Goal: Browse casually

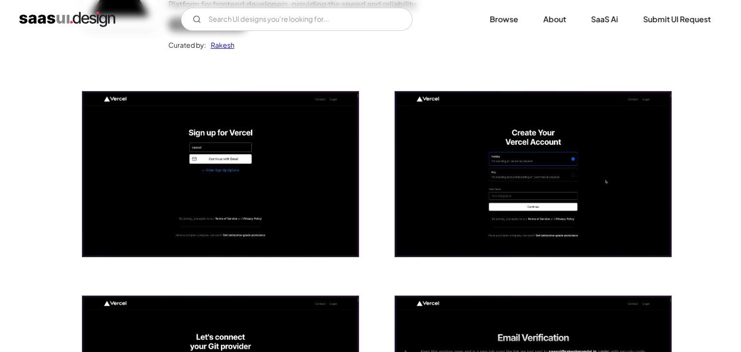
scroll to position [135, 0]
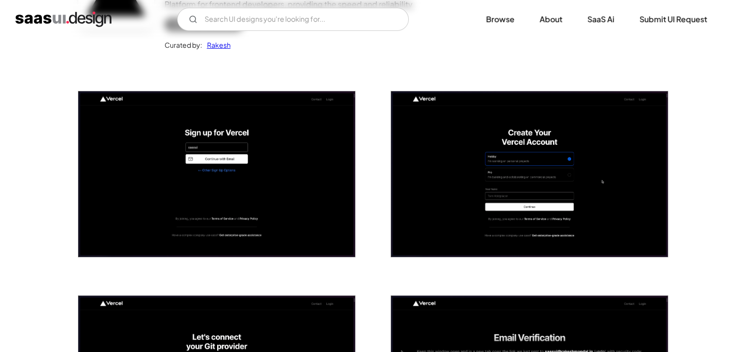
click at [295, 176] on img "open lightbox" at bounding box center [216, 174] width 277 height 166
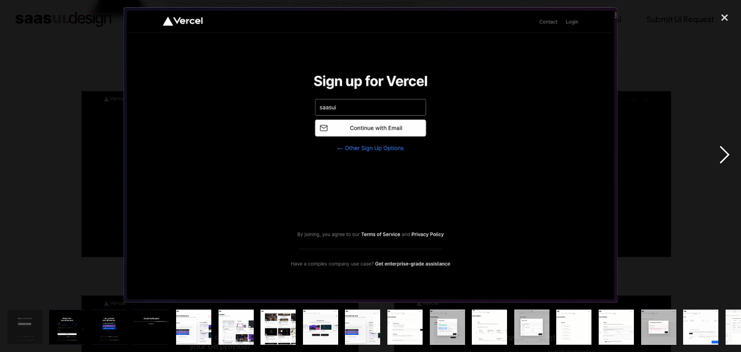
click at [375, 149] on div "next image" at bounding box center [725, 155] width 33 height 296
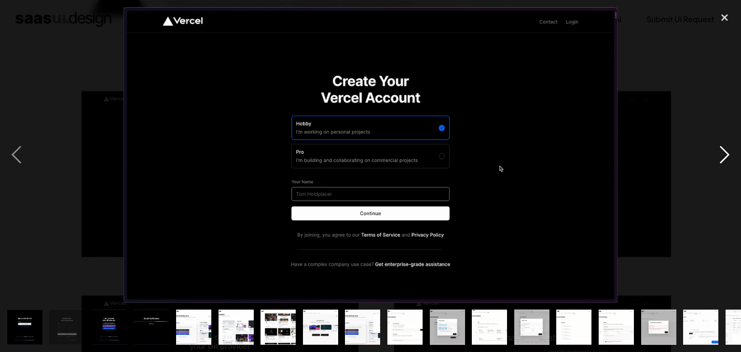
click at [375, 149] on div "next image" at bounding box center [725, 155] width 33 height 296
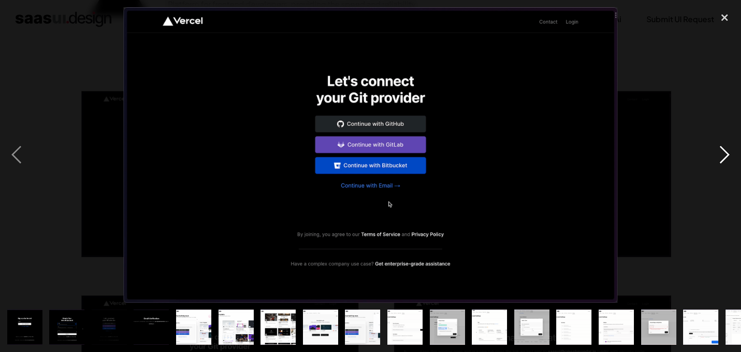
click at [375, 149] on div "next image" at bounding box center [725, 155] width 33 height 296
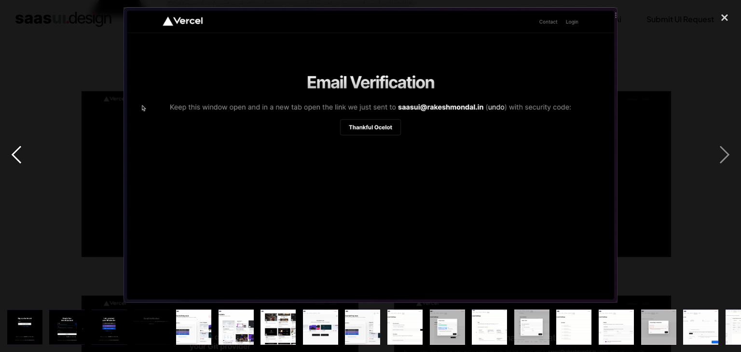
click at [23, 140] on div "previous image" at bounding box center [16, 155] width 33 height 296
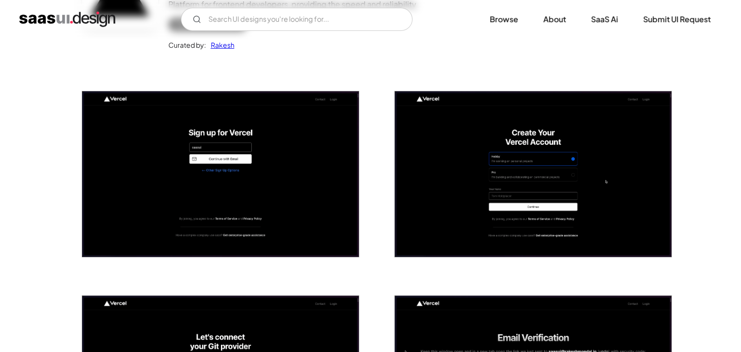
scroll to position [135, 0]
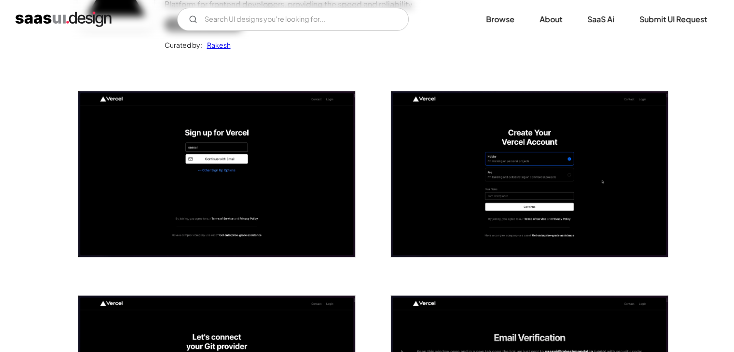
click at [254, 131] on img "open lightbox" at bounding box center [216, 174] width 277 height 166
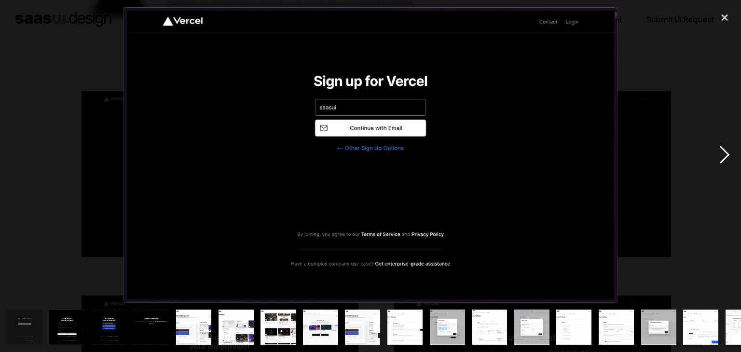
click at [725, 151] on div "next image" at bounding box center [725, 155] width 33 height 296
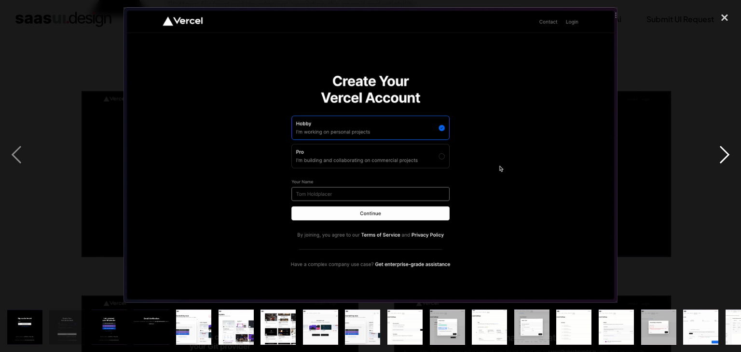
click at [725, 151] on div "next image" at bounding box center [725, 155] width 33 height 296
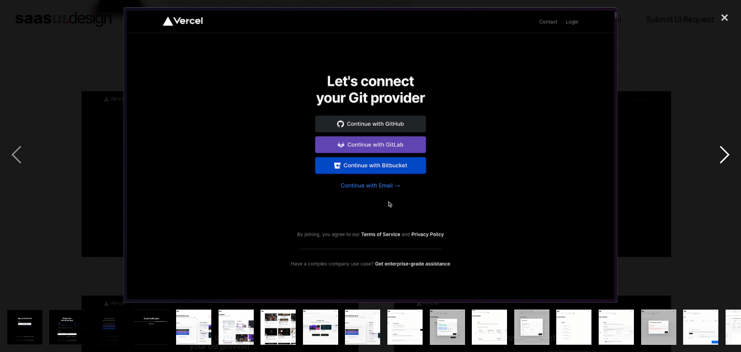
click at [725, 151] on div "next image" at bounding box center [725, 155] width 33 height 296
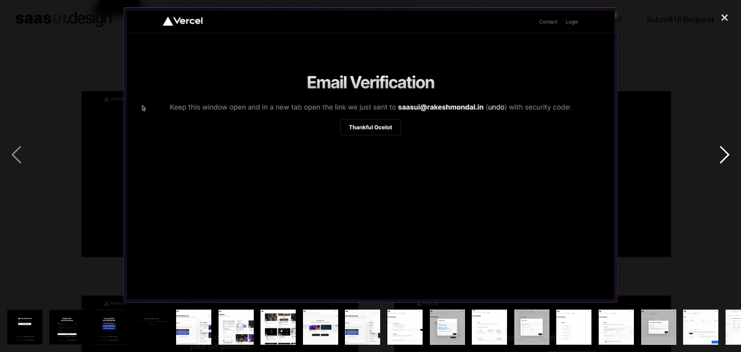
click at [725, 151] on div "next image" at bounding box center [725, 155] width 33 height 296
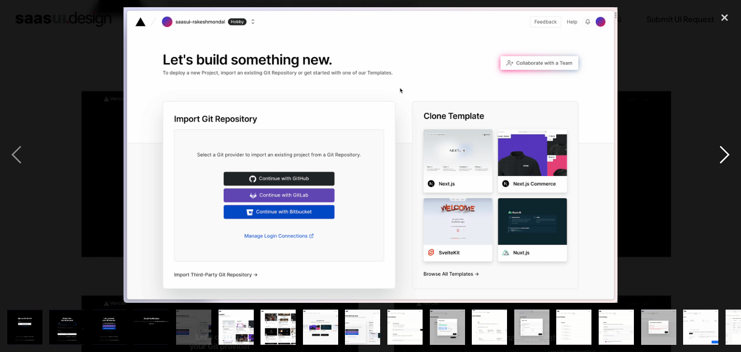
click at [725, 151] on div "next image" at bounding box center [725, 155] width 33 height 296
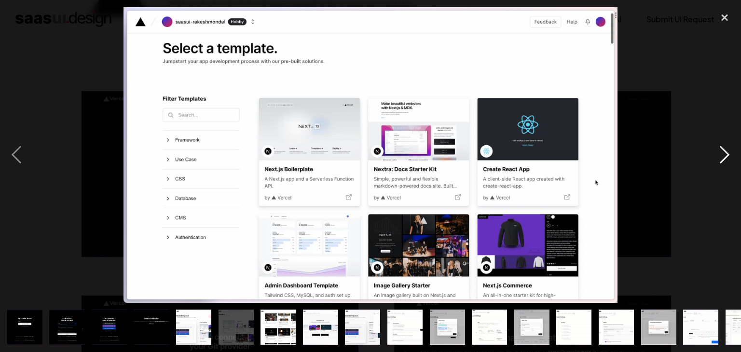
click at [725, 151] on div "next image" at bounding box center [725, 155] width 33 height 296
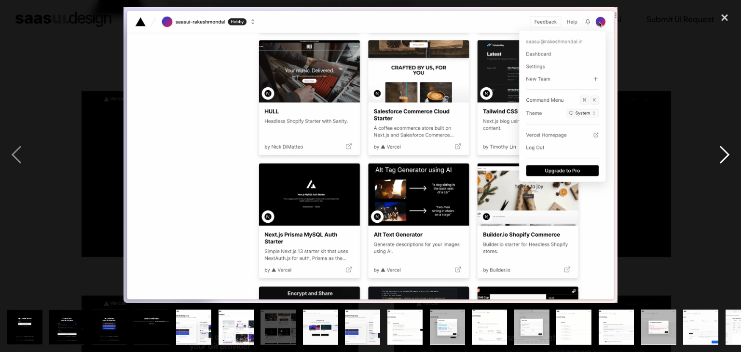
click at [725, 151] on div "next image" at bounding box center [725, 155] width 33 height 296
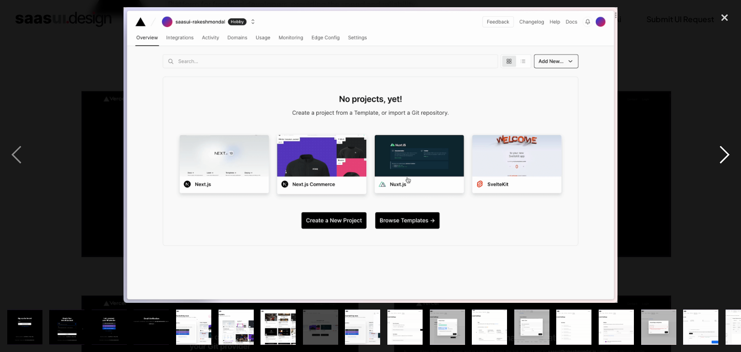
click at [725, 151] on div "next image" at bounding box center [725, 155] width 33 height 296
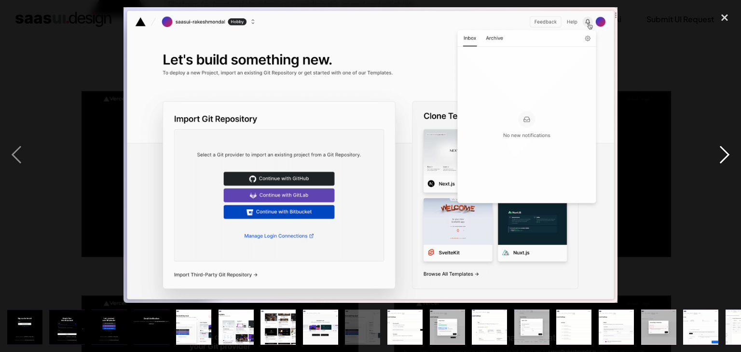
click at [725, 151] on div "next image" at bounding box center [725, 155] width 33 height 296
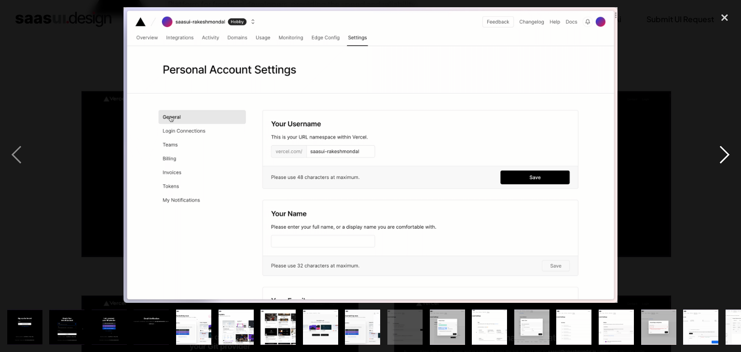
click at [725, 151] on div "next image" at bounding box center [725, 155] width 33 height 296
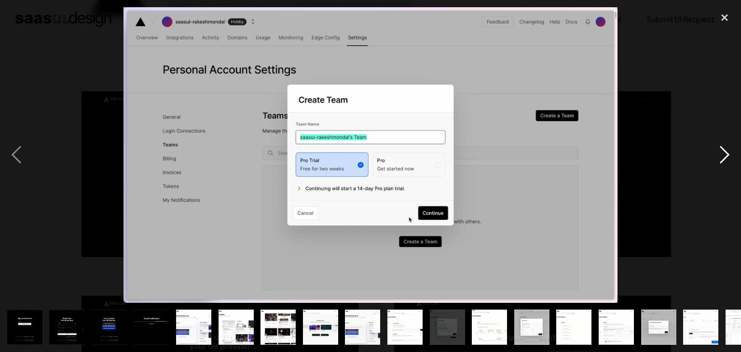
click at [725, 151] on div "next image" at bounding box center [725, 155] width 33 height 296
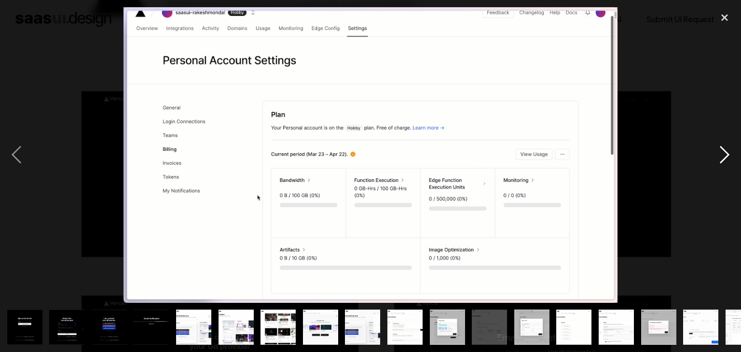
click at [725, 151] on div "next image" at bounding box center [725, 155] width 33 height 296
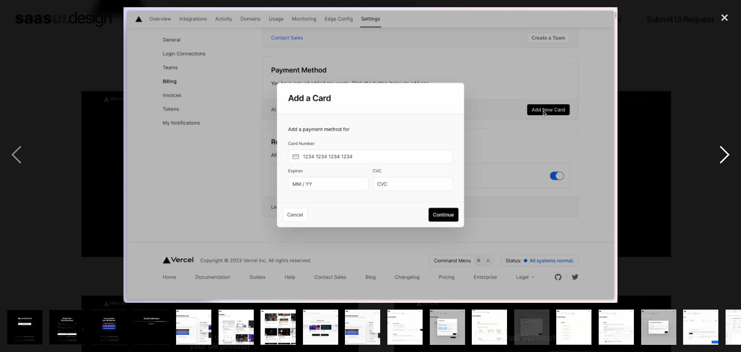
click at [725, 151] on div "next image" at bounding box center [725, 155] width 33 height 296
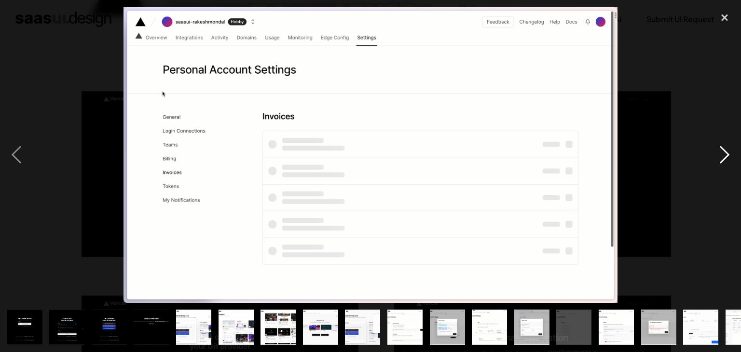
click at [725, 151] on div "next image" at bounding box center [725, 155] width 33 height 296
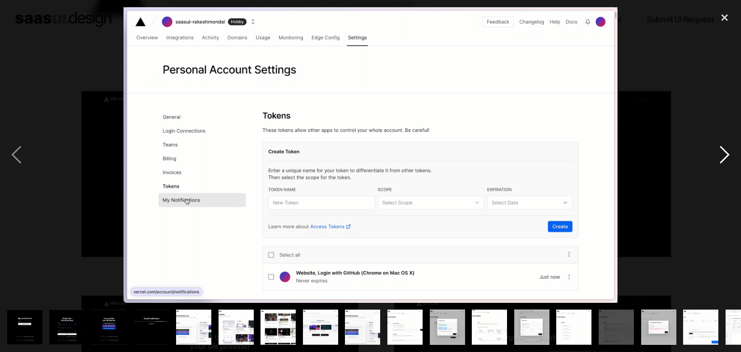
click at [725, 151] on div "next image" at bounding box center [725, 155] width 33 height 296
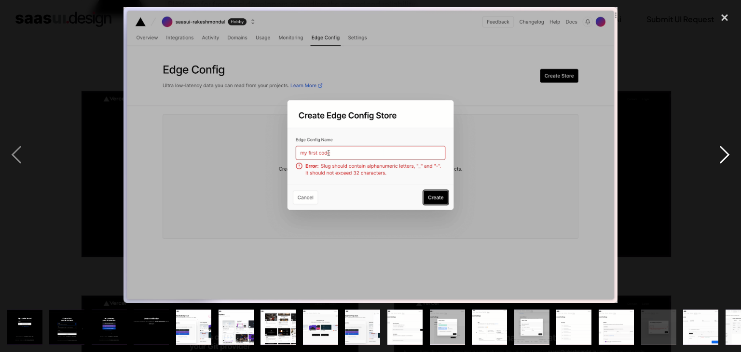
click at [725, 151] on div "next image" at bounding box center [725, 155] width 33 height 296
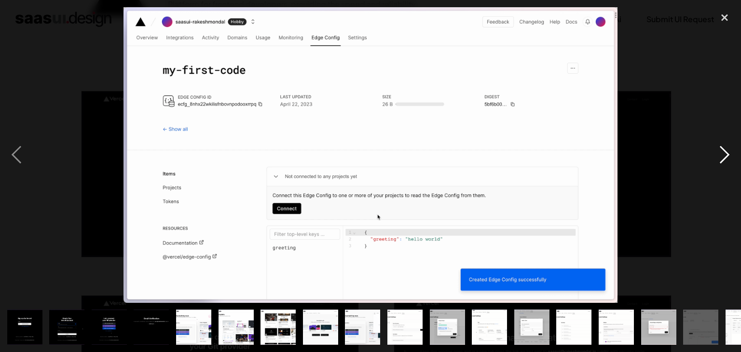
click at [725, 151] on div "next image" at bounding box center [725, 155] width 33 height 296
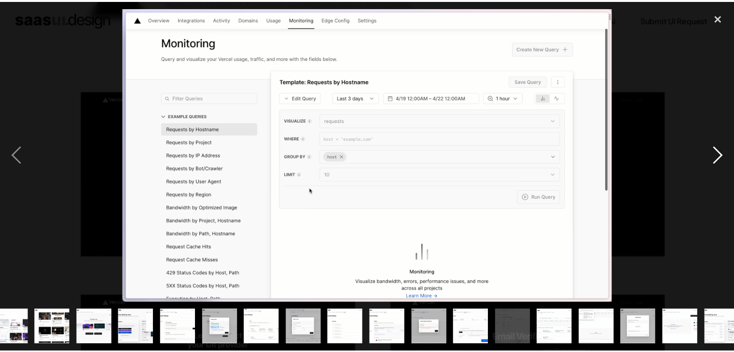
scroll to position [0, 237]
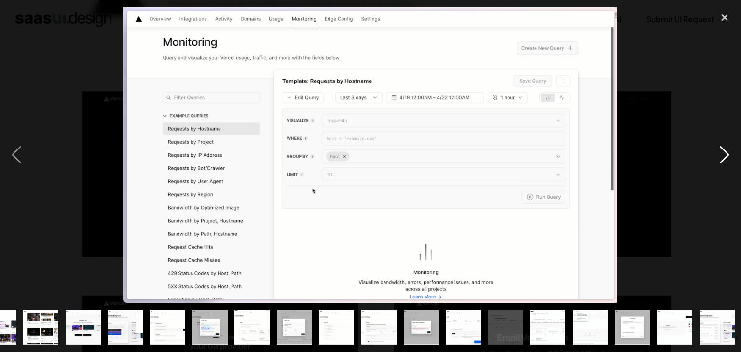
click at [725, 151] on div "next image" at bounding box center [725, 155] width 33 height 296
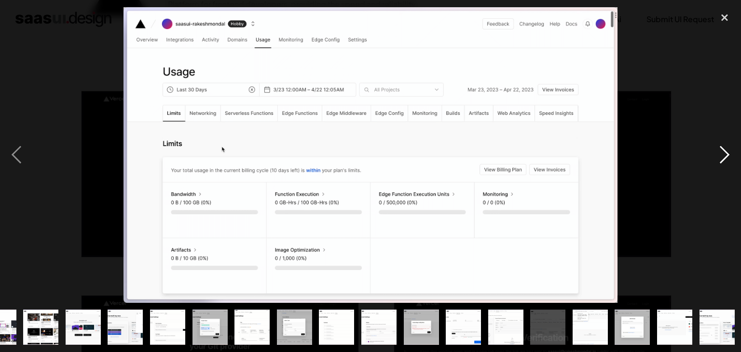
click at [725, 151] on div "next image" at bounding box center [725, 155] width 33 height 296
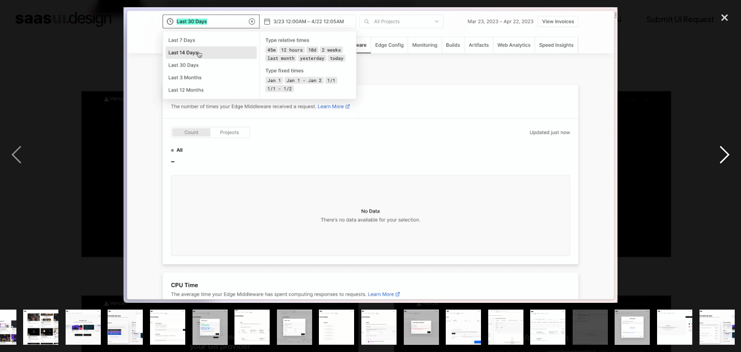
click at [725, 151] on div "next image" at bounding box center [725, 155] width 33 height 296
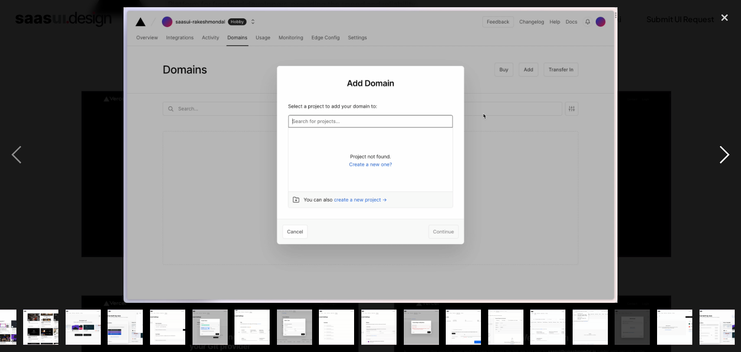
click at [725, 151] on div "next image" at bounding box center [725, 155] width 33 height 296
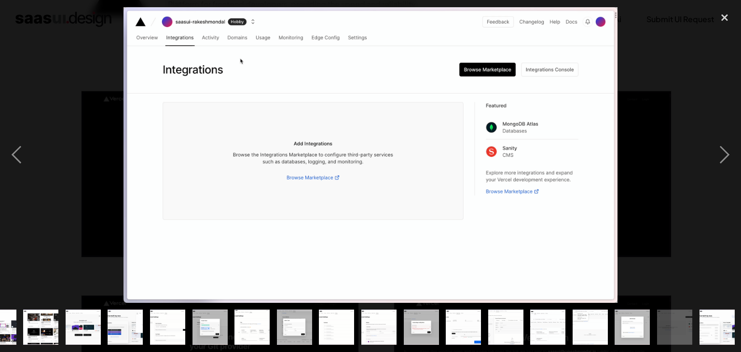
click at [674, 197] on div at bounding box center [370, 155] width 741 height 296
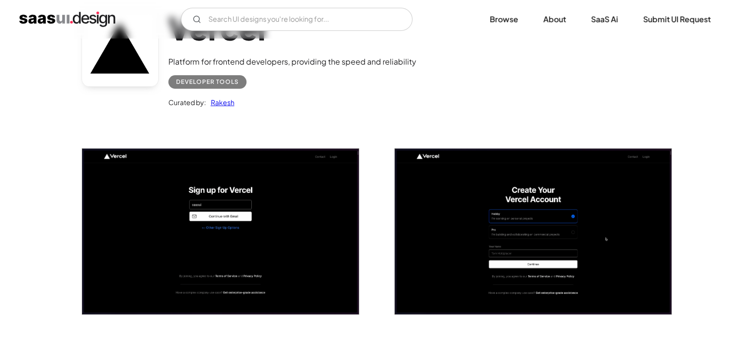
scroll to position [128, 0]
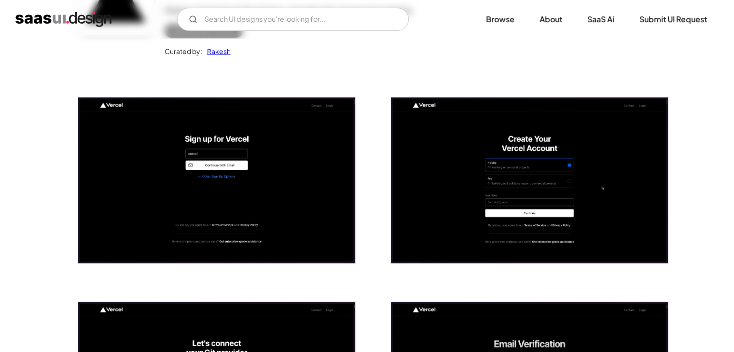
click at [235, 159] on img "open lightbox" at bounding box center [216, 180] width 277 height 166
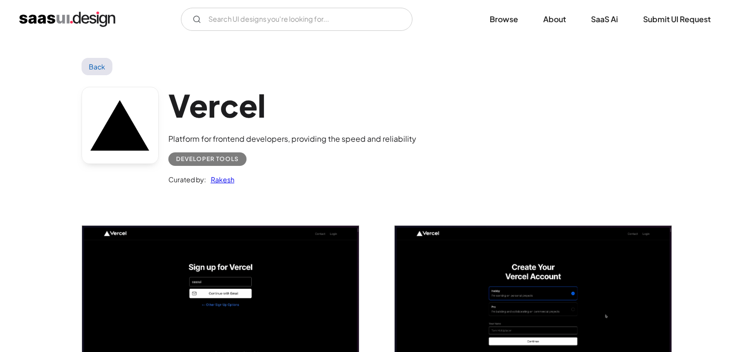
scroll to position [128, 0]
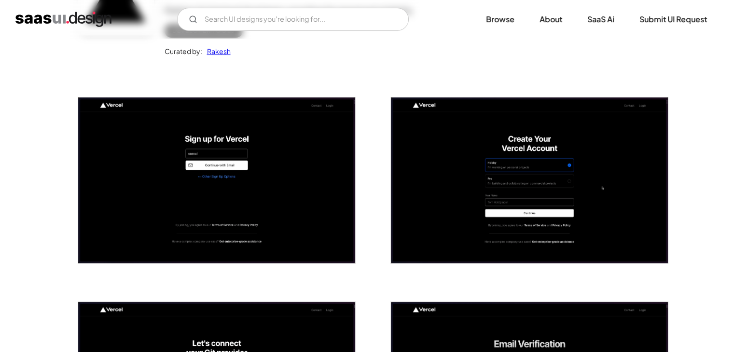
click at [288, 194] on img "open lightbox" at bounding box center [216, 180] width 277 height 166
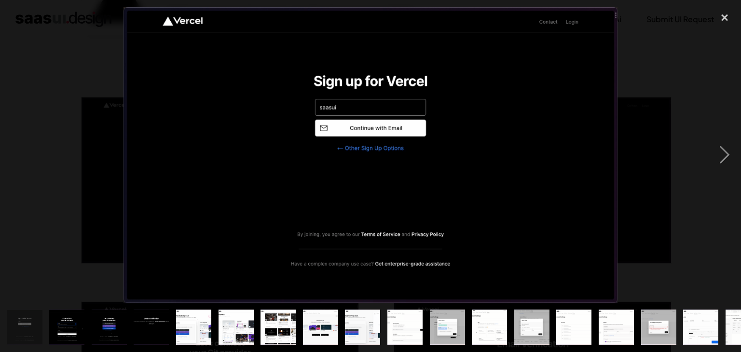
click at [401, 147] on img at bounding box center [371, 155] width 495 height 296
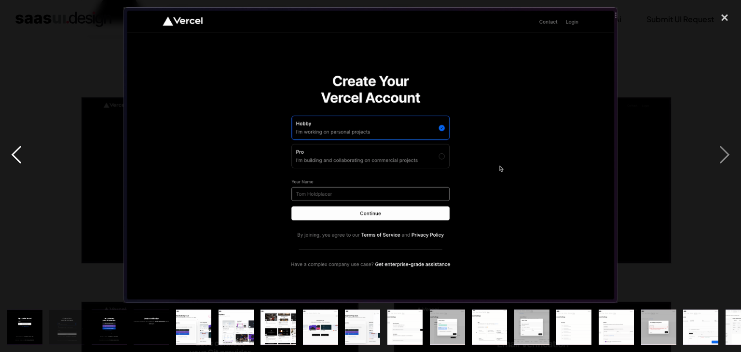
click at [13, 151] on div "previous image" at bounding box center [16, 155] width 33 height 296
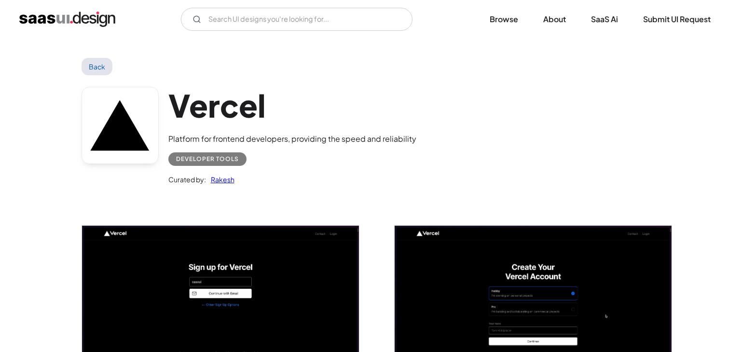
scroll to position [128, 0]
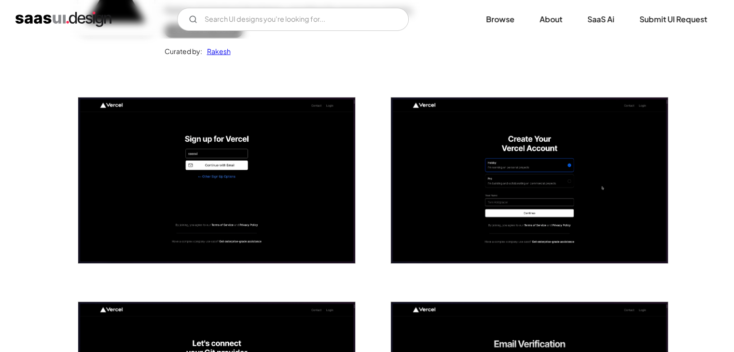
click at [251, 180] on img "open lightbox" at bounding box center [216, 180] width 277 height 166
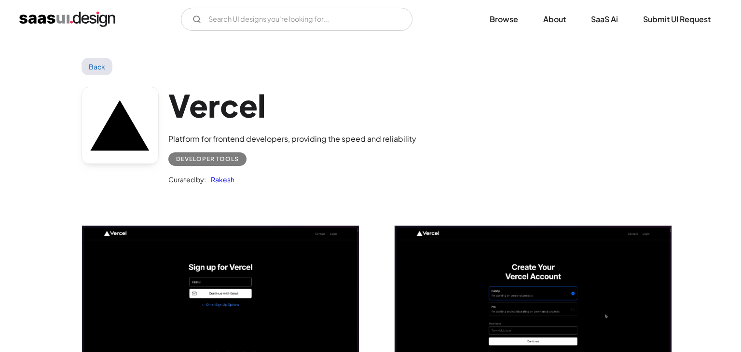
scroll to position [128, 0]
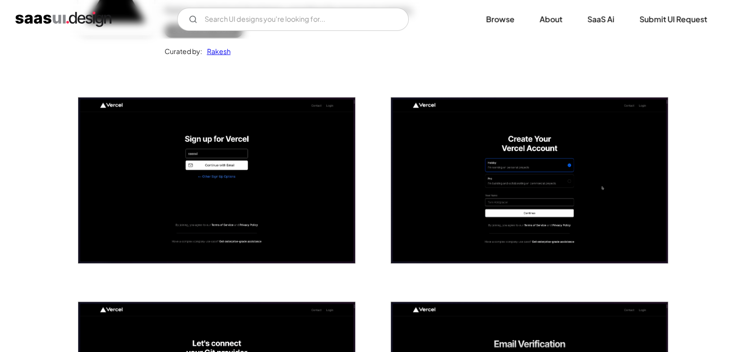
click at [219, 153] on img "open lightbox" at bounding box center [216, 180] width 277 height 166
